Goal: Information Seeking & Learning: Learn about a topic

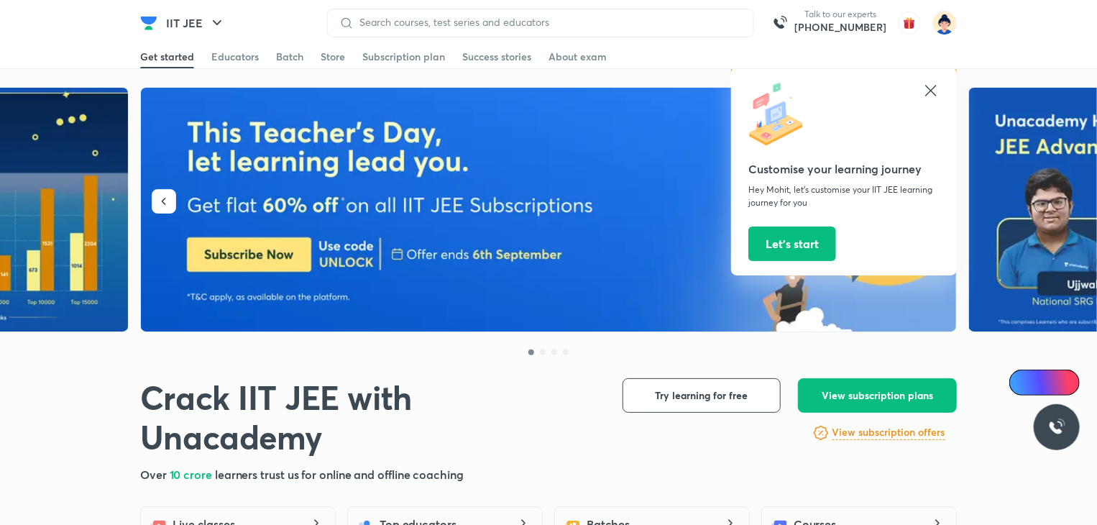
click at [932, 86] on icon at bounding box center [930, 90] width 17 height 17
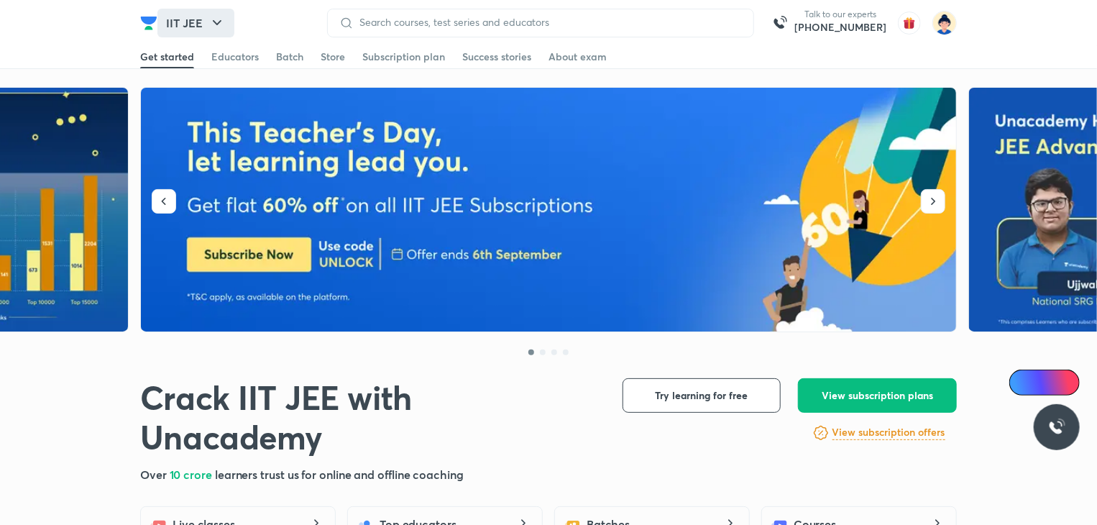
click at [211, 27] on icon "button" at bounding box center [216, 22] width 17 height 17
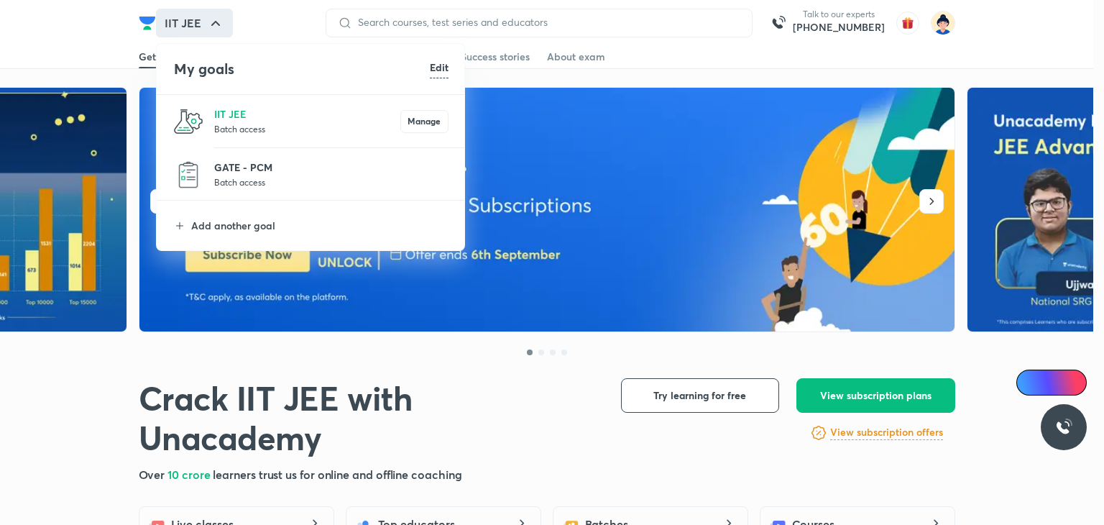
click at [249, 170] on p "GATE - PCM" at bounding box center [331, 167] width 234 height 15
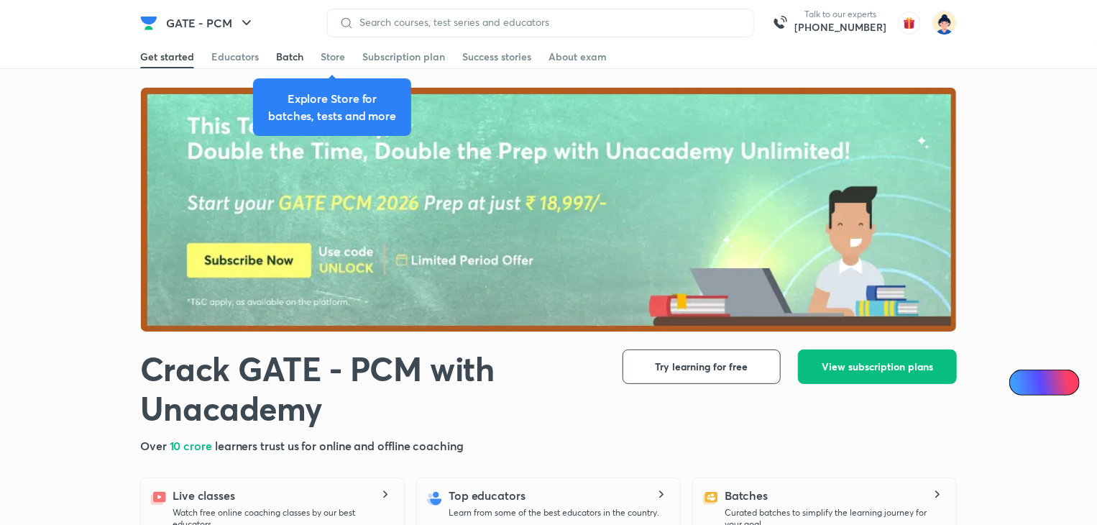
click at [283, 58] on div "Batch" at bounding box center [289, 57] width 27 height 14
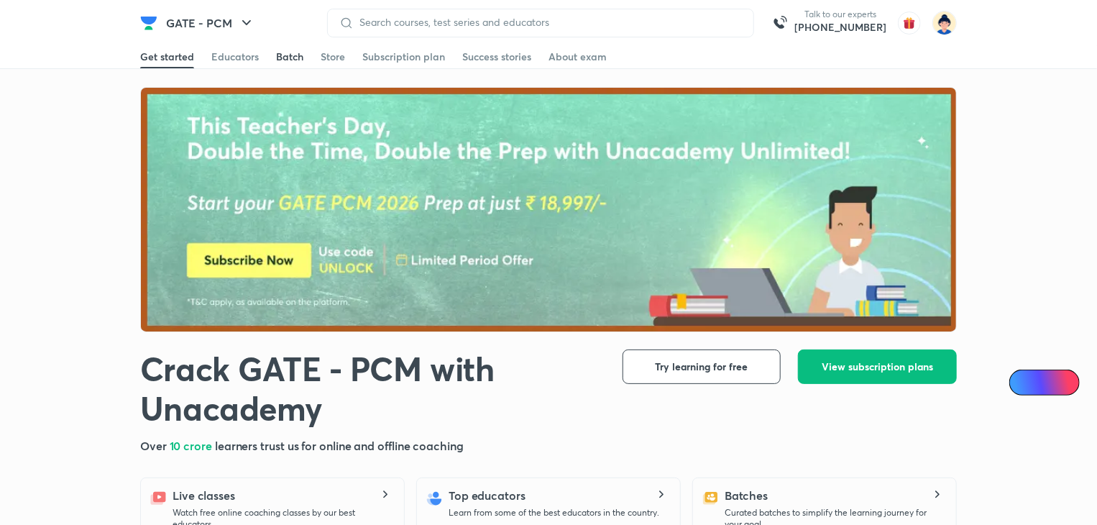
click at [288, 61] on div "Batch" at bounding box center [289, 57] width 27 height 14
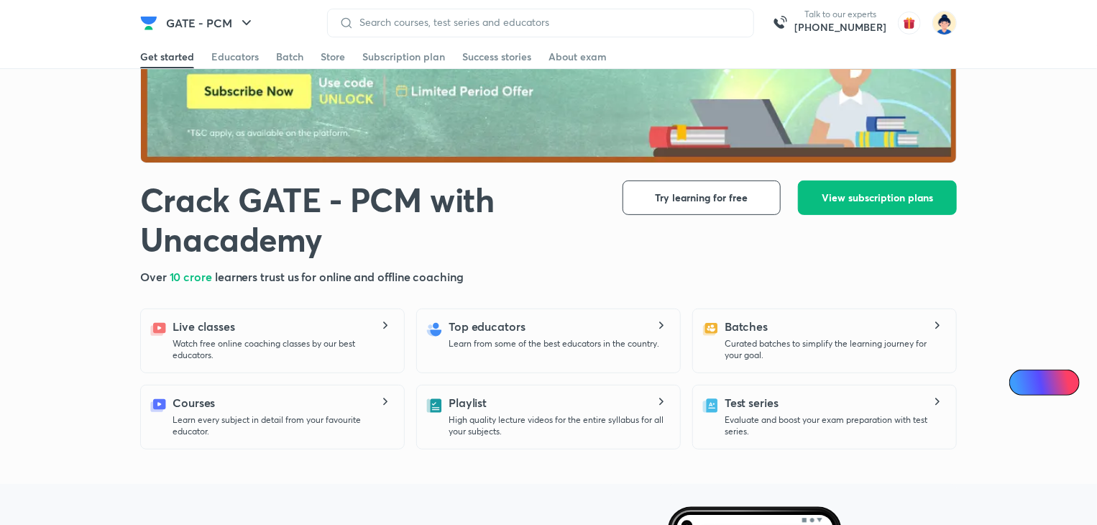
scroll to position [157, 0]
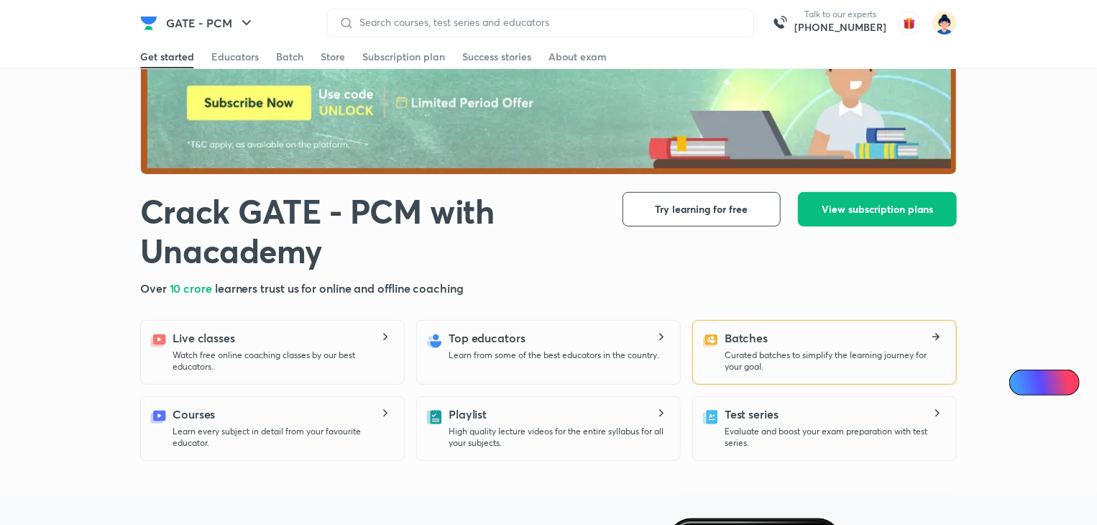
click at [754, 343] on h5 "Batches" at bounding box center [746, 337] width 43 height 17
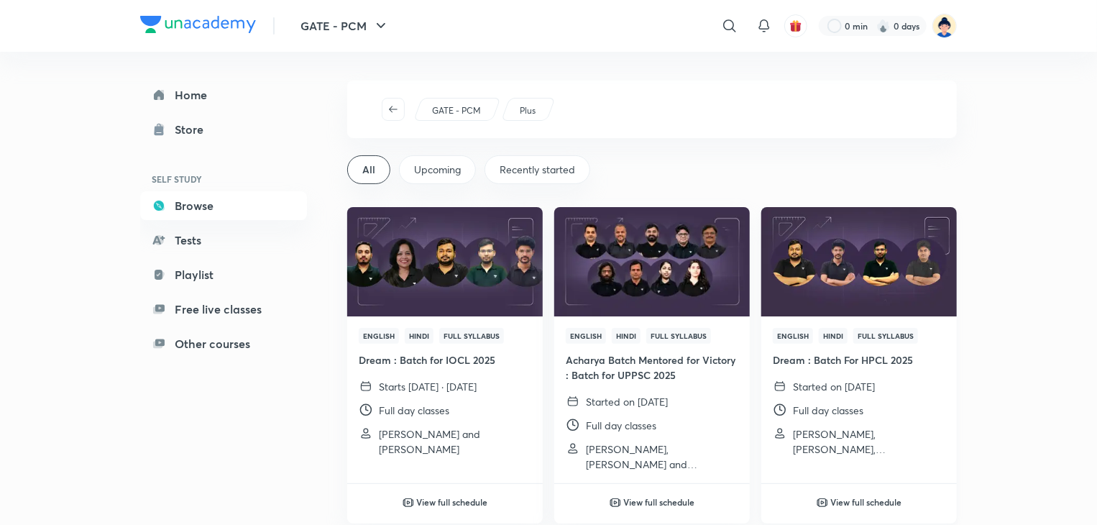
click at [852, 254] on img at bounding box center [858, 261] width 199 height 111
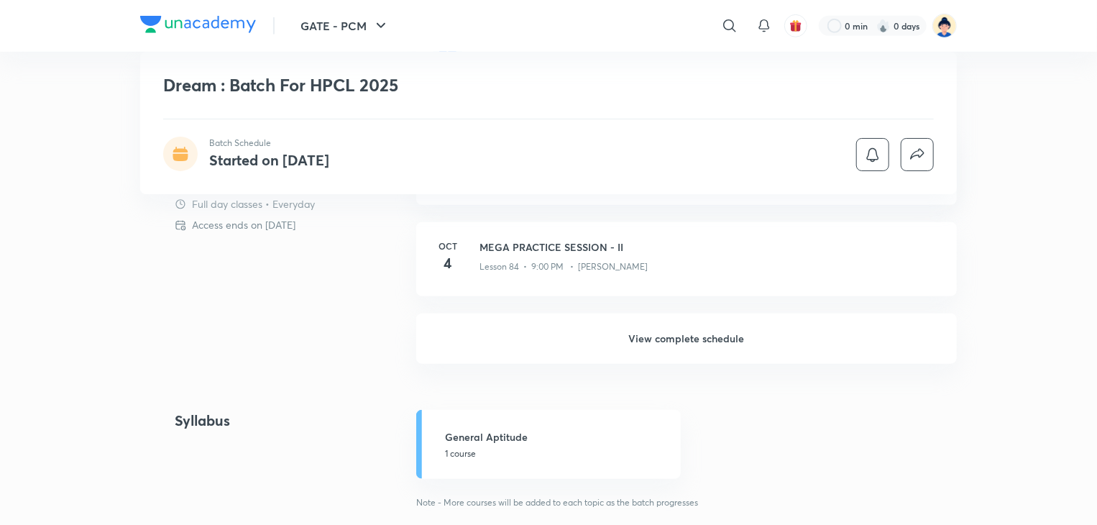
scroll to position [513, 0]
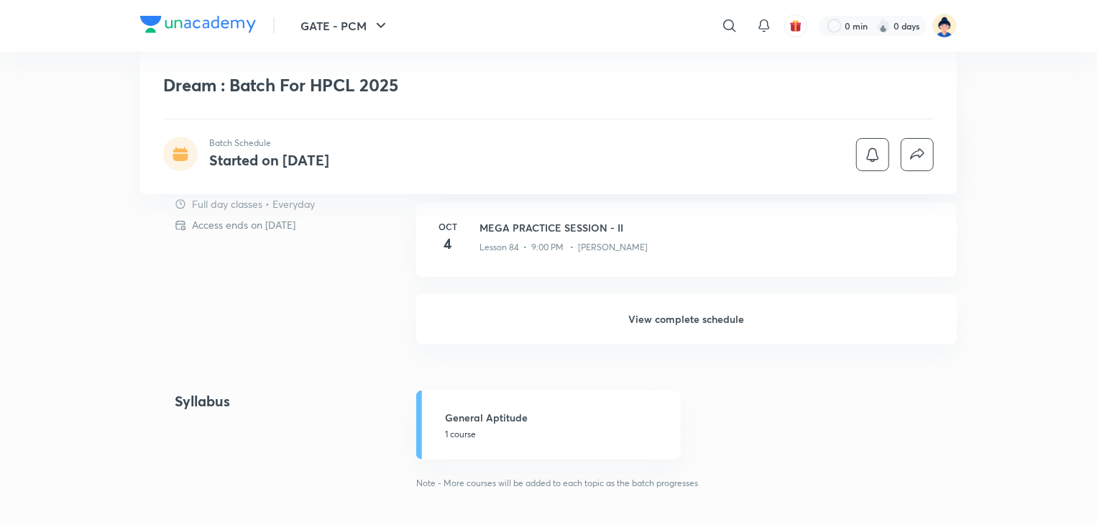
click at [650, 314] on h6 "View complete schedule" at bounding box center [686, 319] width 541 height 50
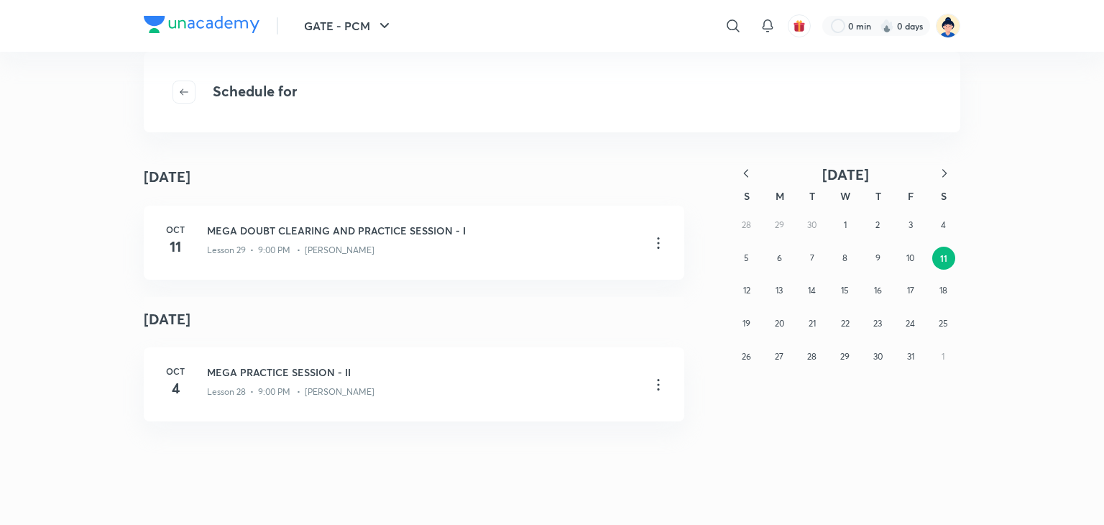
click at [742, 177] on icon "button" at bounding box center [746, 173] width 14 height 14
click at [912, 258] on abbr "11" at bounding box center [911, 257] width 6 height 11
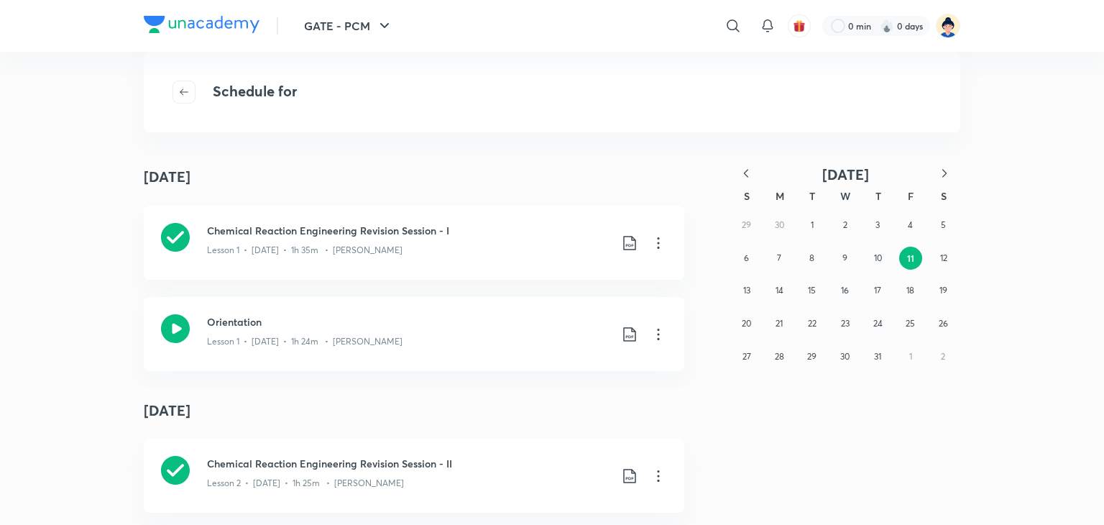
click at [625, 173] on div "[DATE]" at bounding box center [414, 177] width 541 height 32
click at [659, 135] on div "Schedule for July [DATE] Chemical Reaction Engineering Revision Session - I Les…" at bounding box center [552, 288] width 817 height 415
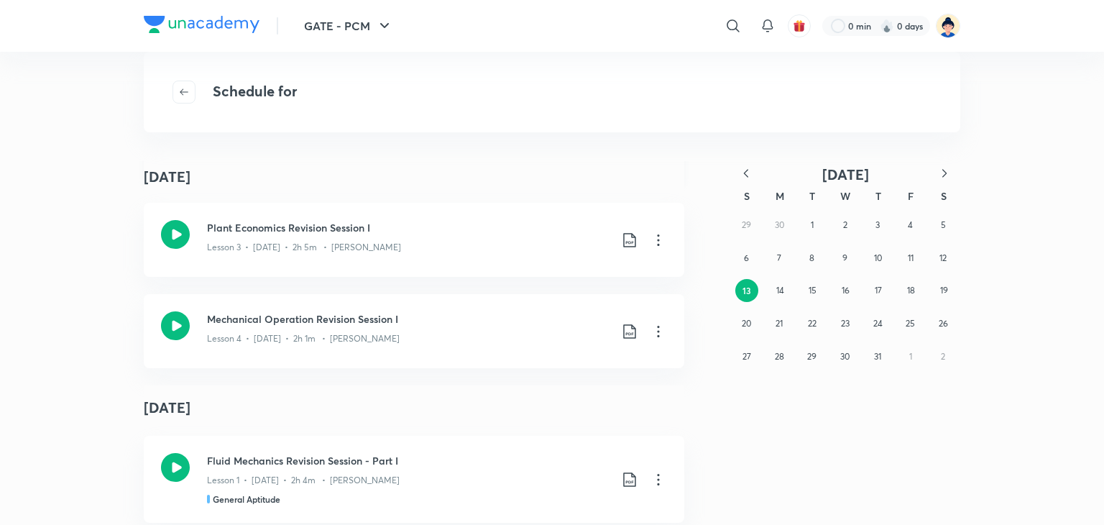
scroll to position [561, 0]
